Goal: Information Seeking & Learning: Understand process/instructions

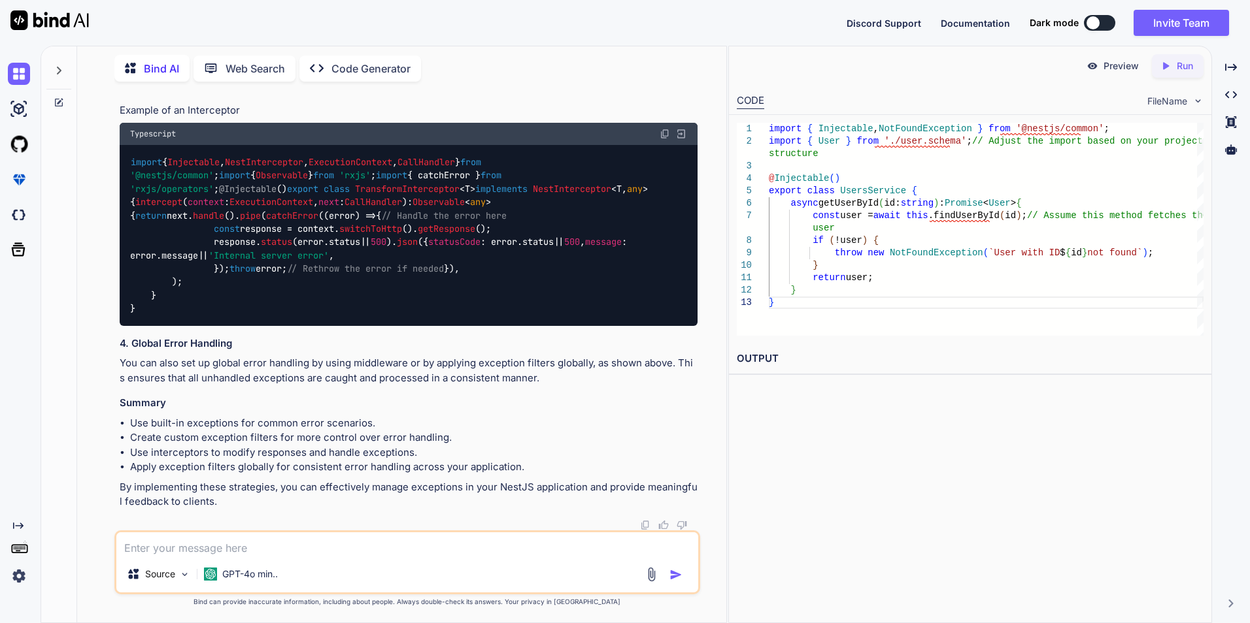
scroll to position [11003, 0]
click at [259, 548] on textarea at bounding box center [407, 545] width 582 height 24
type textarea "update user profile"
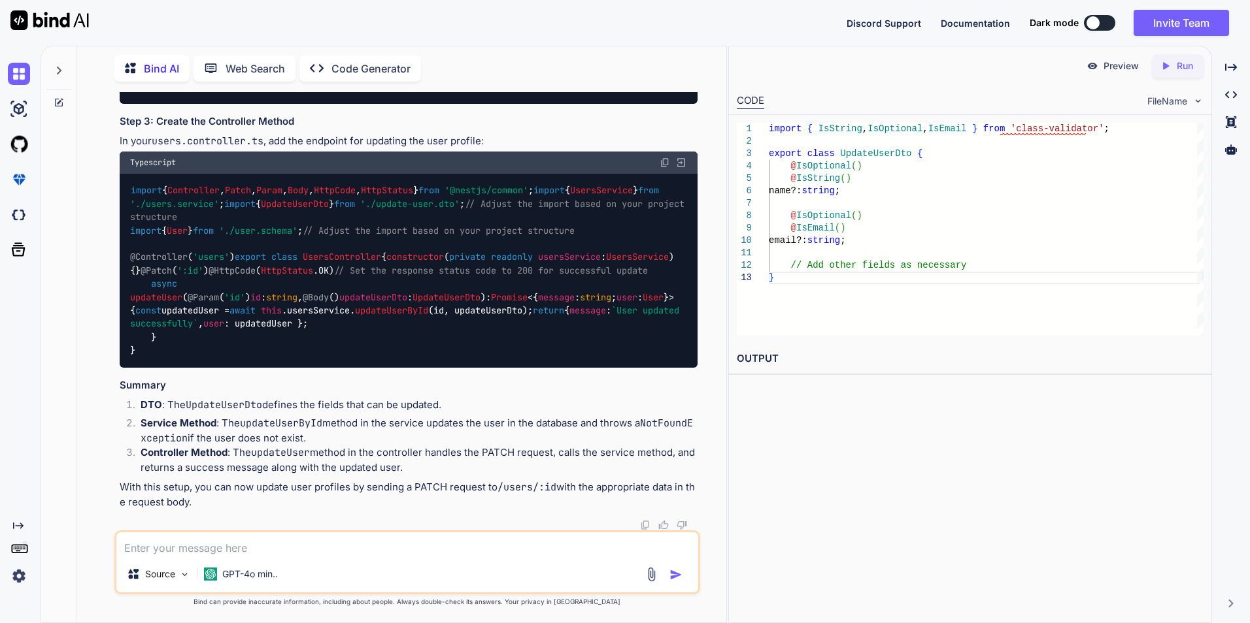
scroll to position [12303, 0]
click at [201, 542] on textarea at bounding box center [407, 545] width 582 height 24
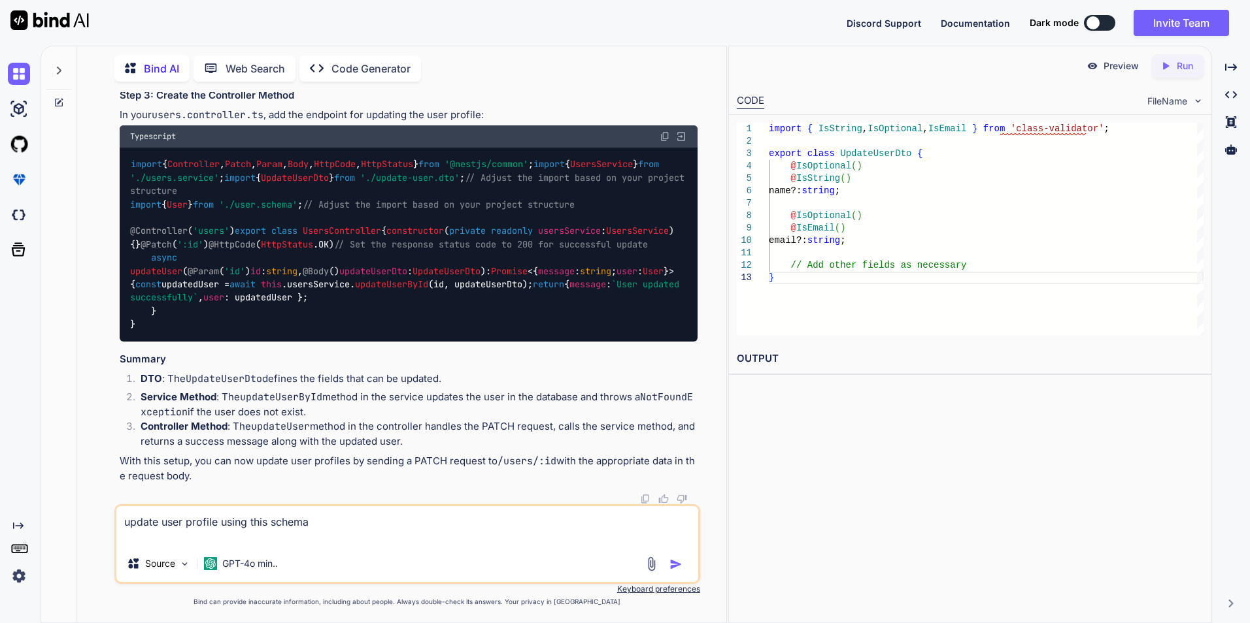
paste textarea "export class User{ @Prop({ required: true }) name: string; @Prop() email?: stri…"
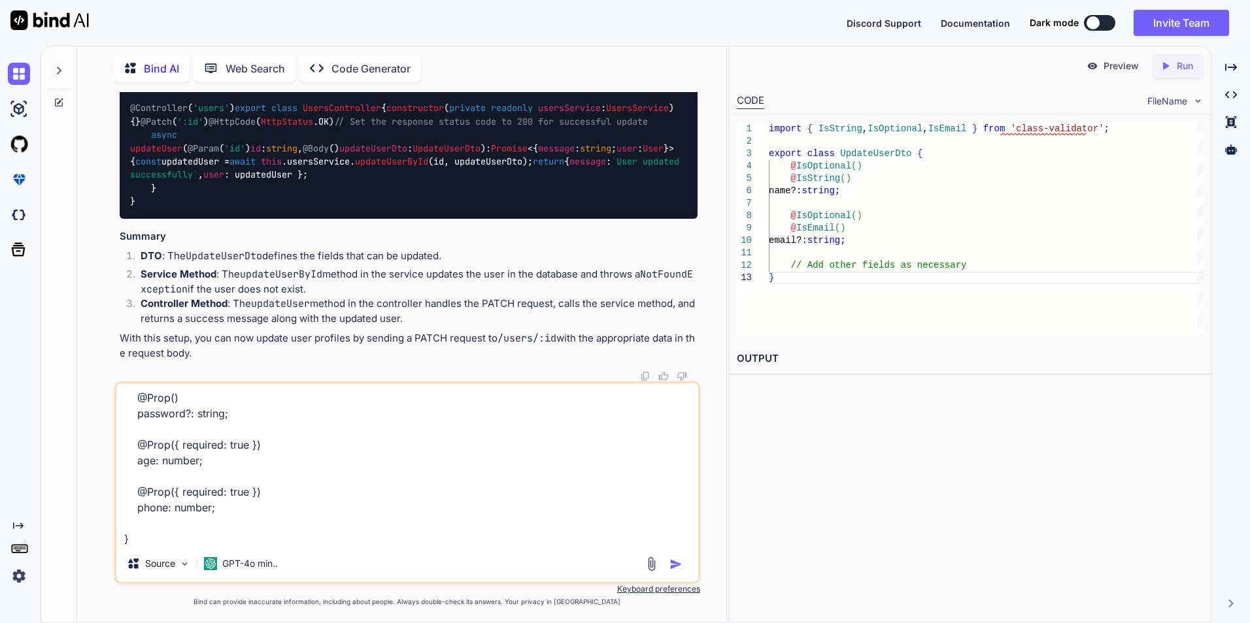
scroll to position [142, 0]
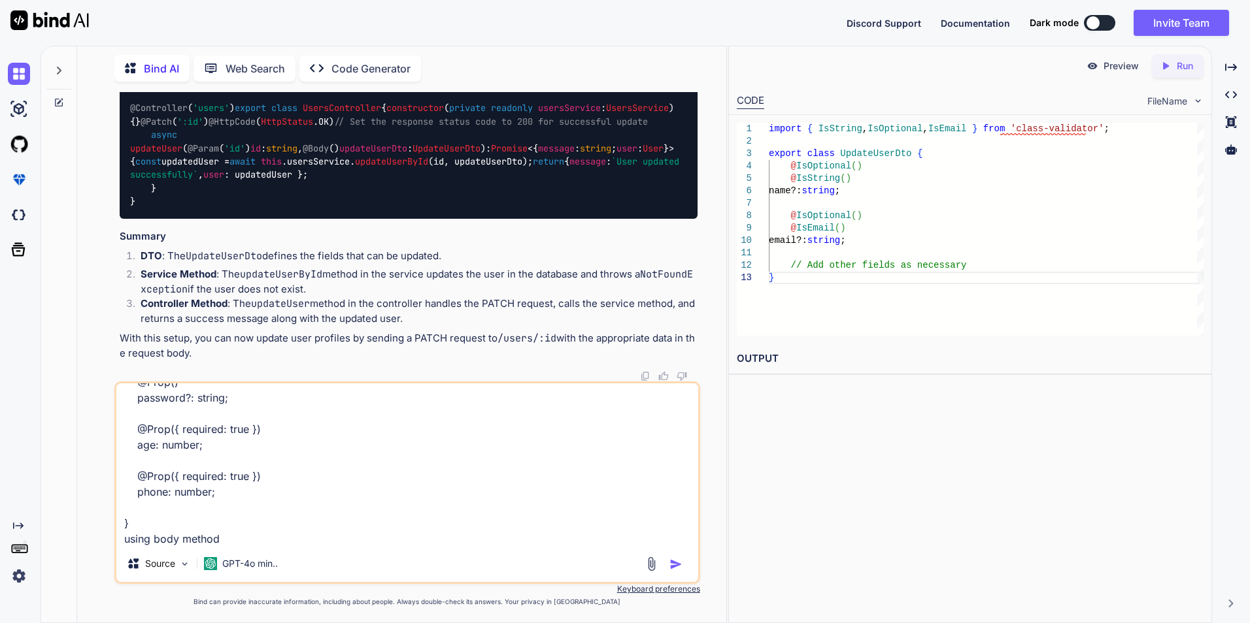
type textarea "update user profile using this schema export class User{ @Prop({ required: true…"
click at [678, 563] on img "button" at bounding box center [675, 564] width 13 height 13
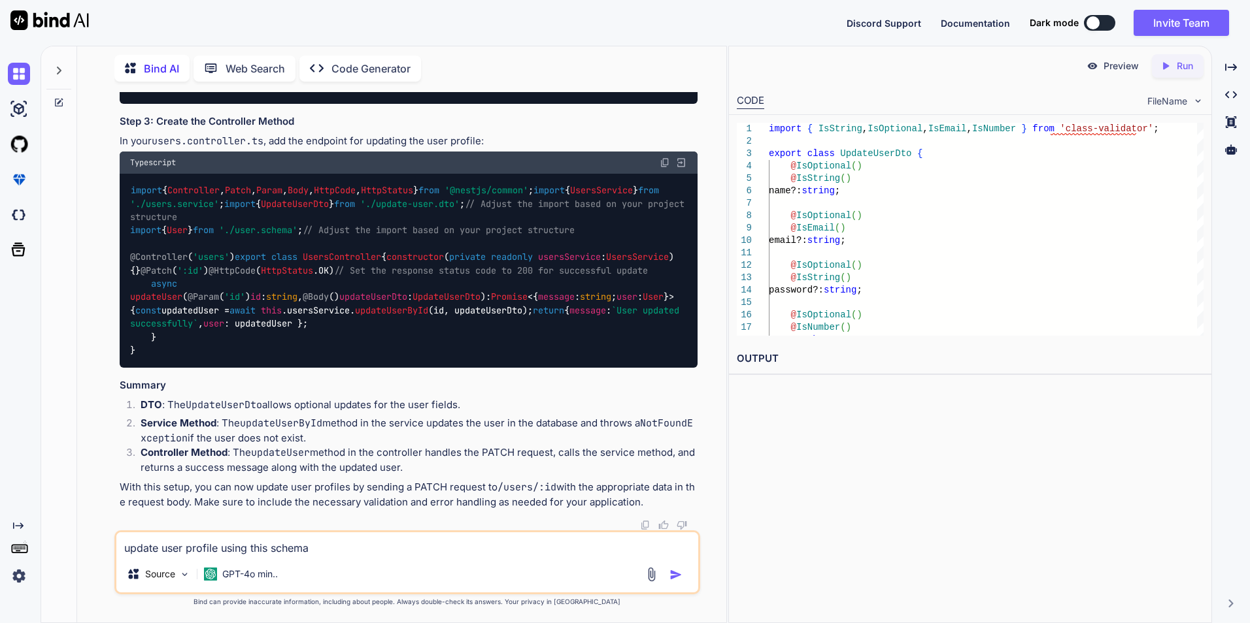
scroll to position [12790, 0]
drag, startPoint x: 298, startPoint y: 218, endPoint x: 211, endPoint y: 223, distance: 87.1
copy p "update-user.dto"
click at [318, 552] on textarea "update user profile using this schema export class User{ @Prop({ required: true…" at bounding box center [407, 545] width 582 height 24
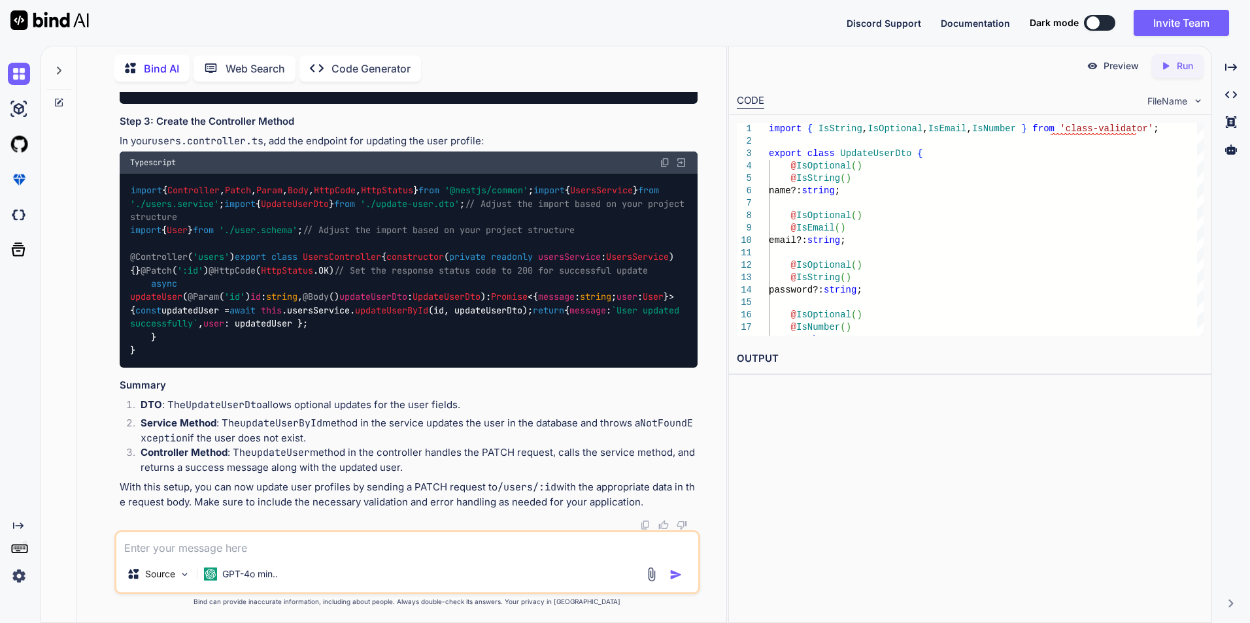
paste textarea "update-user.dto"
type textarea "update-user.dto create for any command"
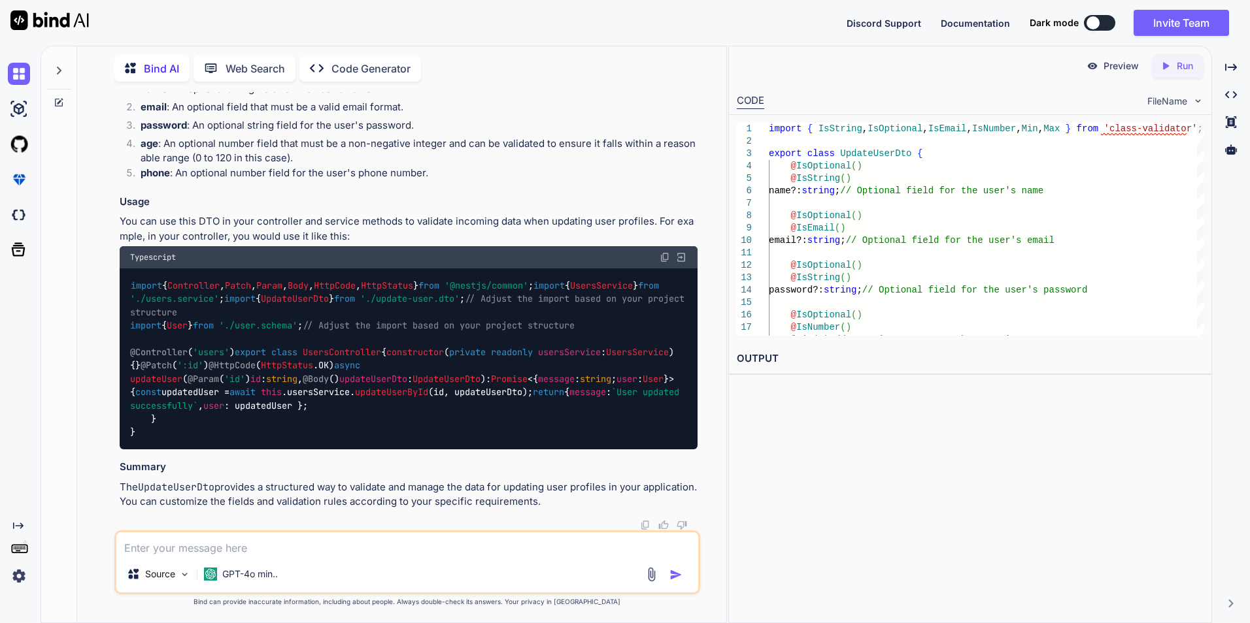
scroll to position [14127, 0]
